Goal: Find specific page/section: Find specific page/section

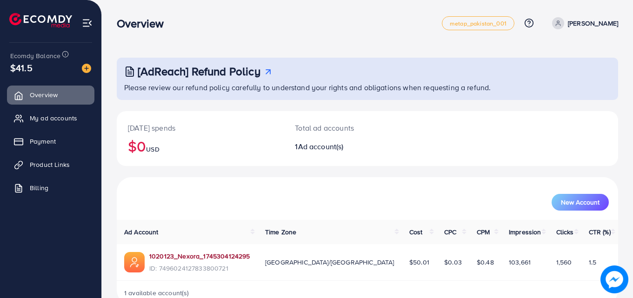
click at [209, 253] on link "1020123_Nexora_1745304124295" at bounding box center [199, 256] width 100 height 9
click at [32, 160] on link "Product Links" at bounding box center [50, 164] width 87 height 19
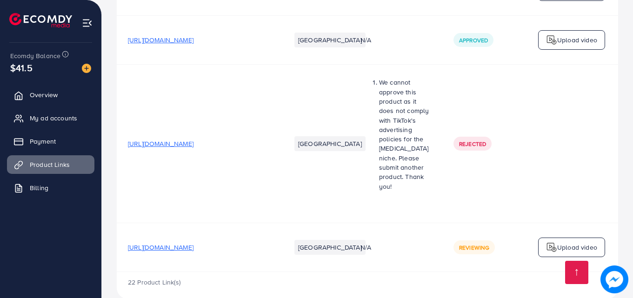
scroll to position [1581, 0]
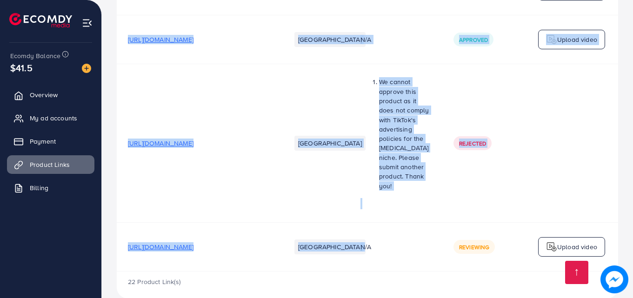
drag, startPoint x: 356, startPoint y: 253, endPoint x: 471, endPoint y: 255, distance: 114.9
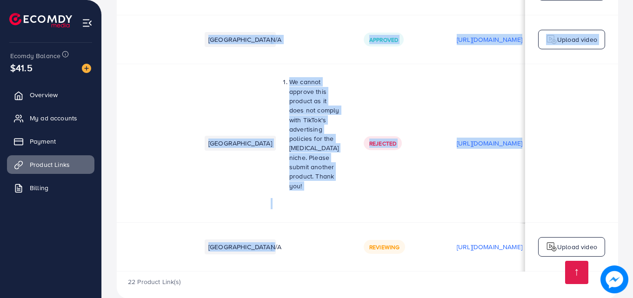
scroll to position [0, 0]
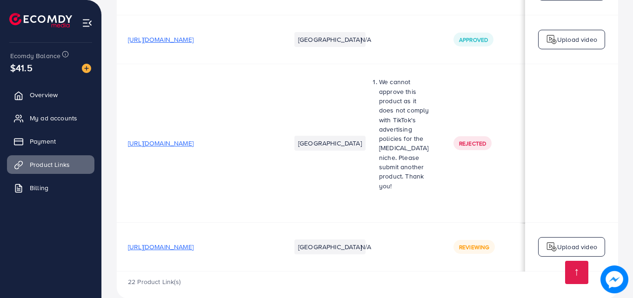
click at [309, 272] on div "22 Product Link(s)" at bounding box center [367, 285] width 501 height 27
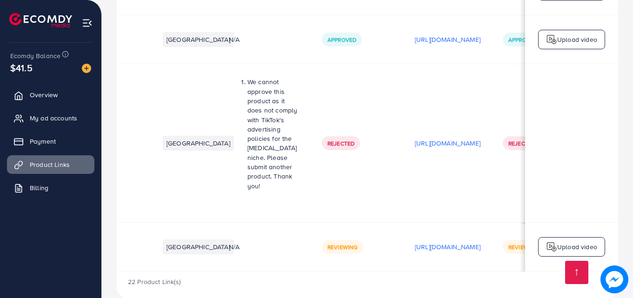
scroll to position [0, 135]
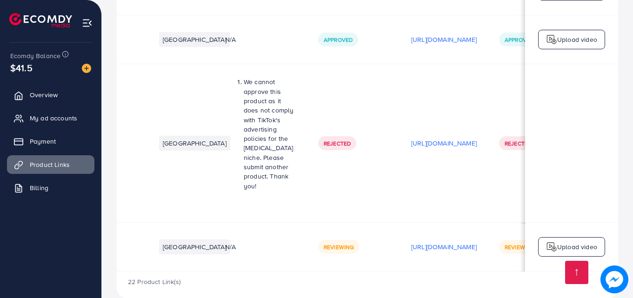
drag, startPoint x: 509, startPoint y: 253, endPoint x: 532, endPoint y: 254, distance: 22.8
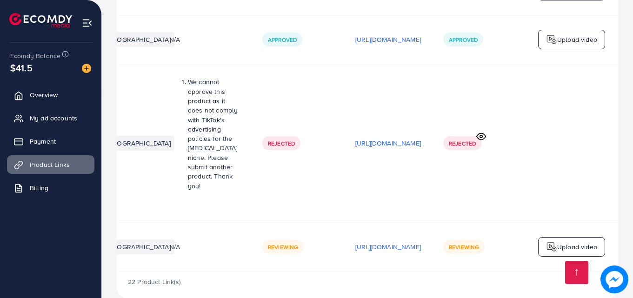
scroll to position [0, 235]
